Goal: Navigation & Orientation: Find specific page/section

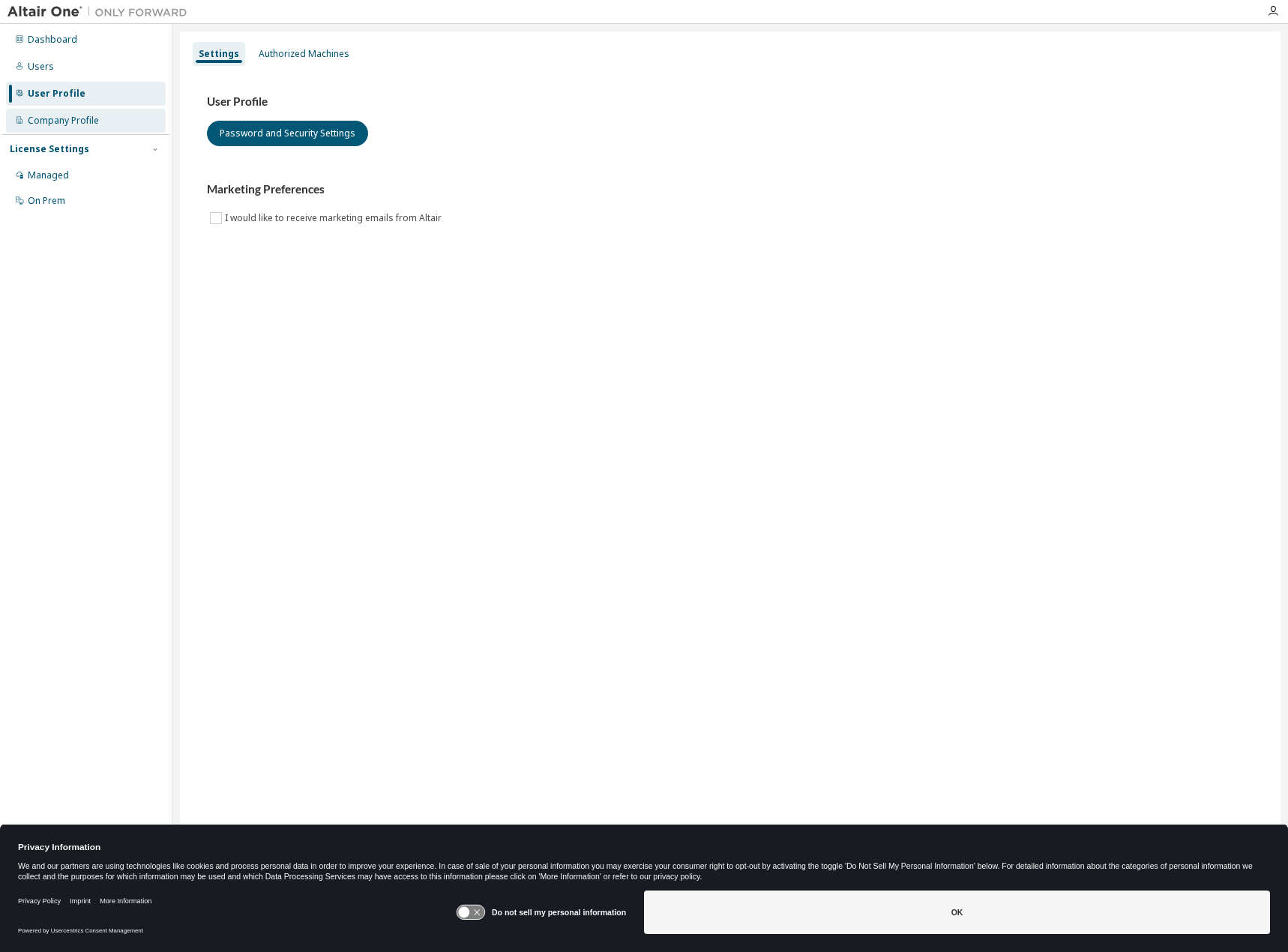
click at [50, 111] on div "Company Profile" at bounding box center [86, 121] width 160 height 24
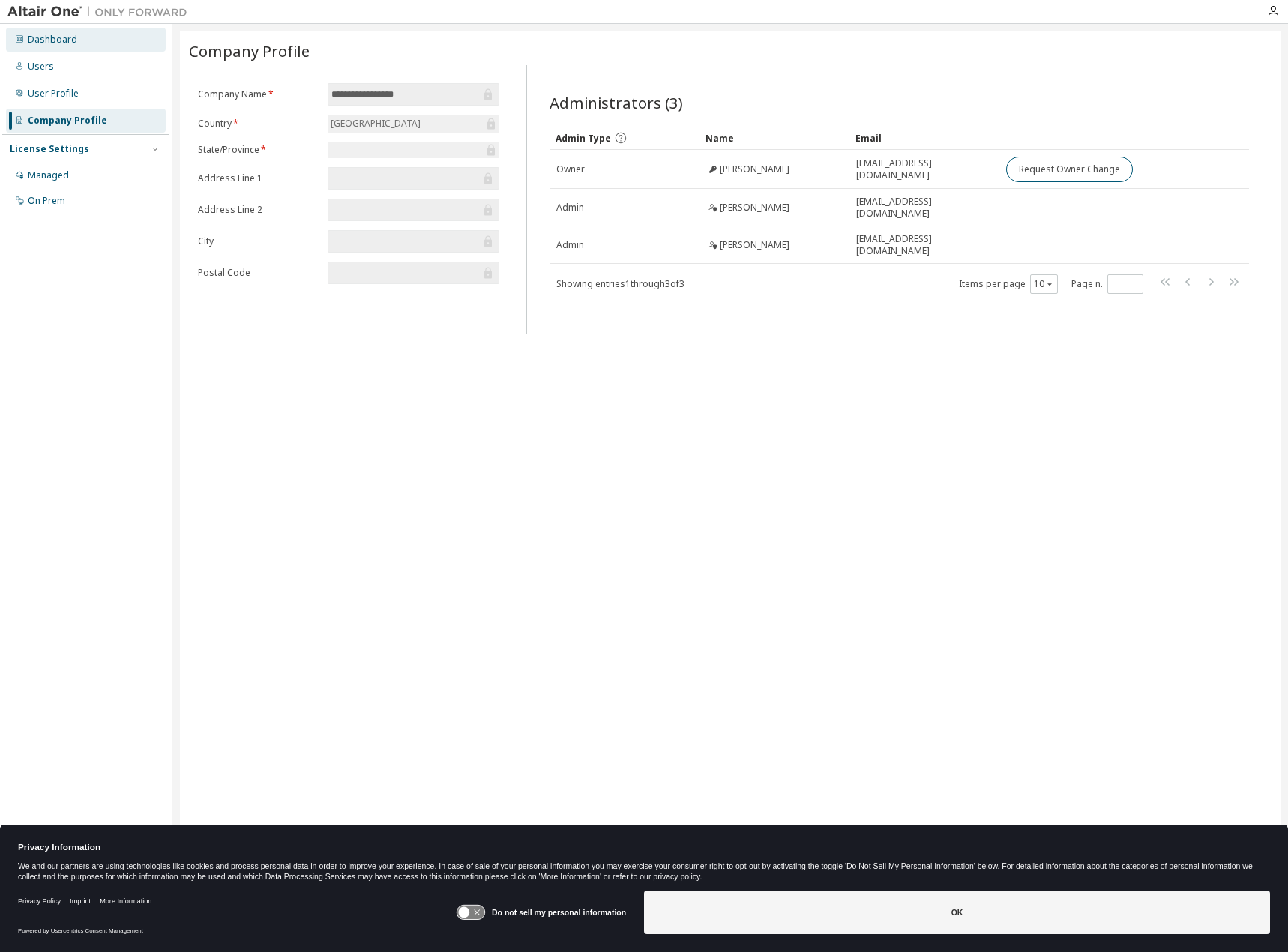
click at [48, 38] on div "Dashboard" at bounding box center [52, 40] width 49 height 12
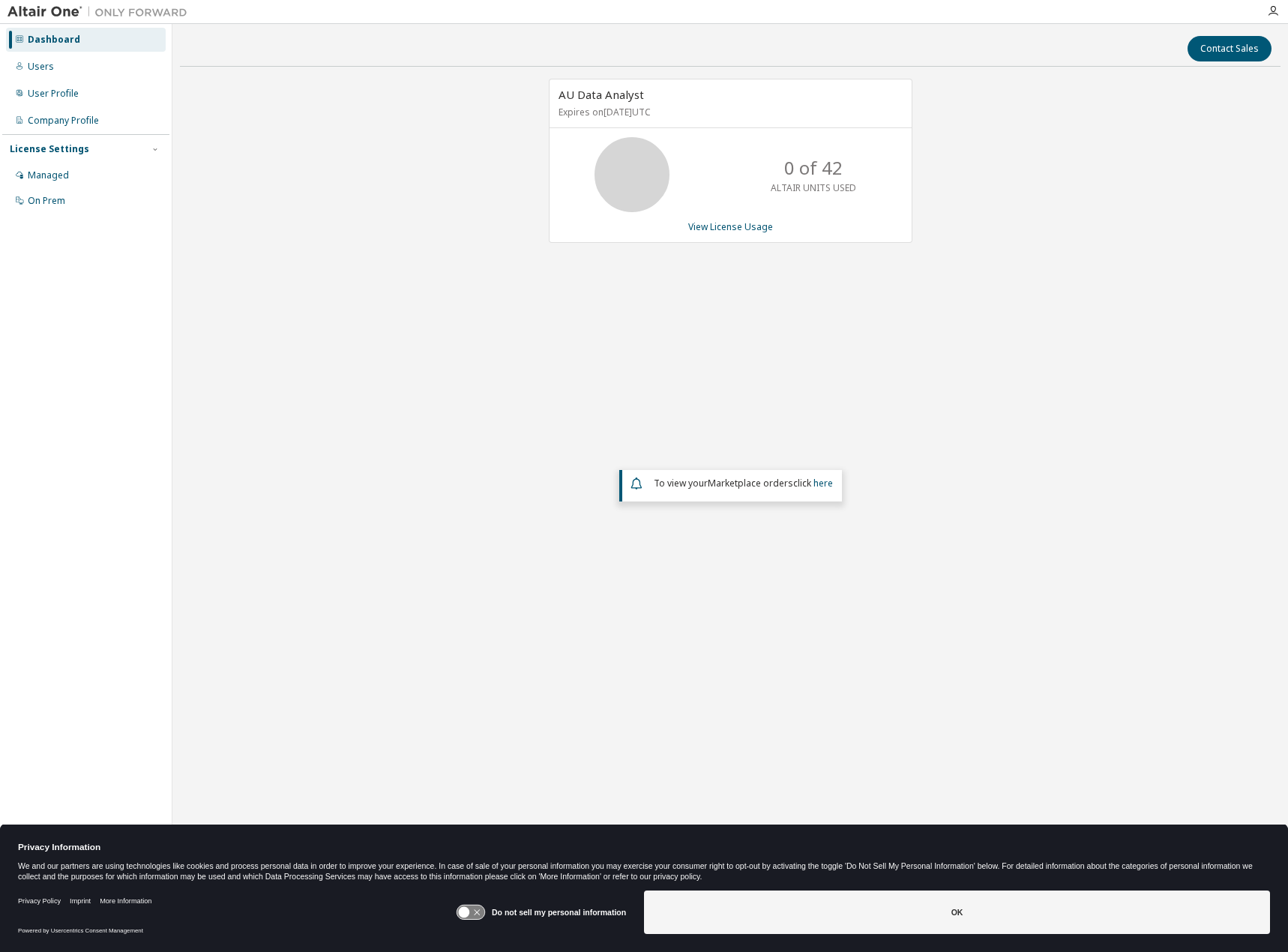
click at [68, 19] on img at bounding box center [101, 12] width 187 height 15
click at [472, 907] on icon at bounding box center [470, 913] width 28 height 14
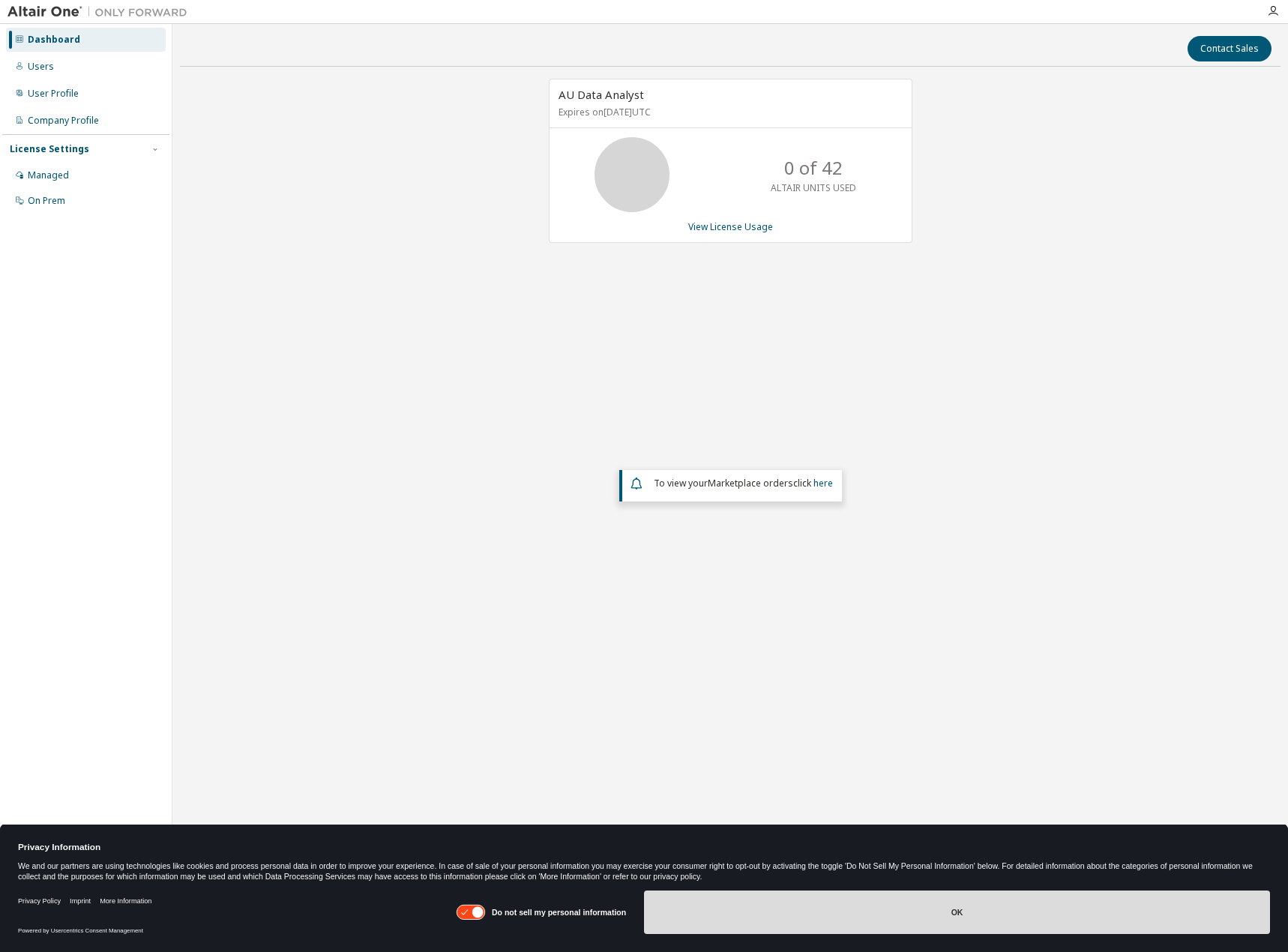
click at [892, 930] on button "OK" at bounding box center [957, 912] width 626 height 43
